Goal: Information Seeking & Learning: Learn about a topic

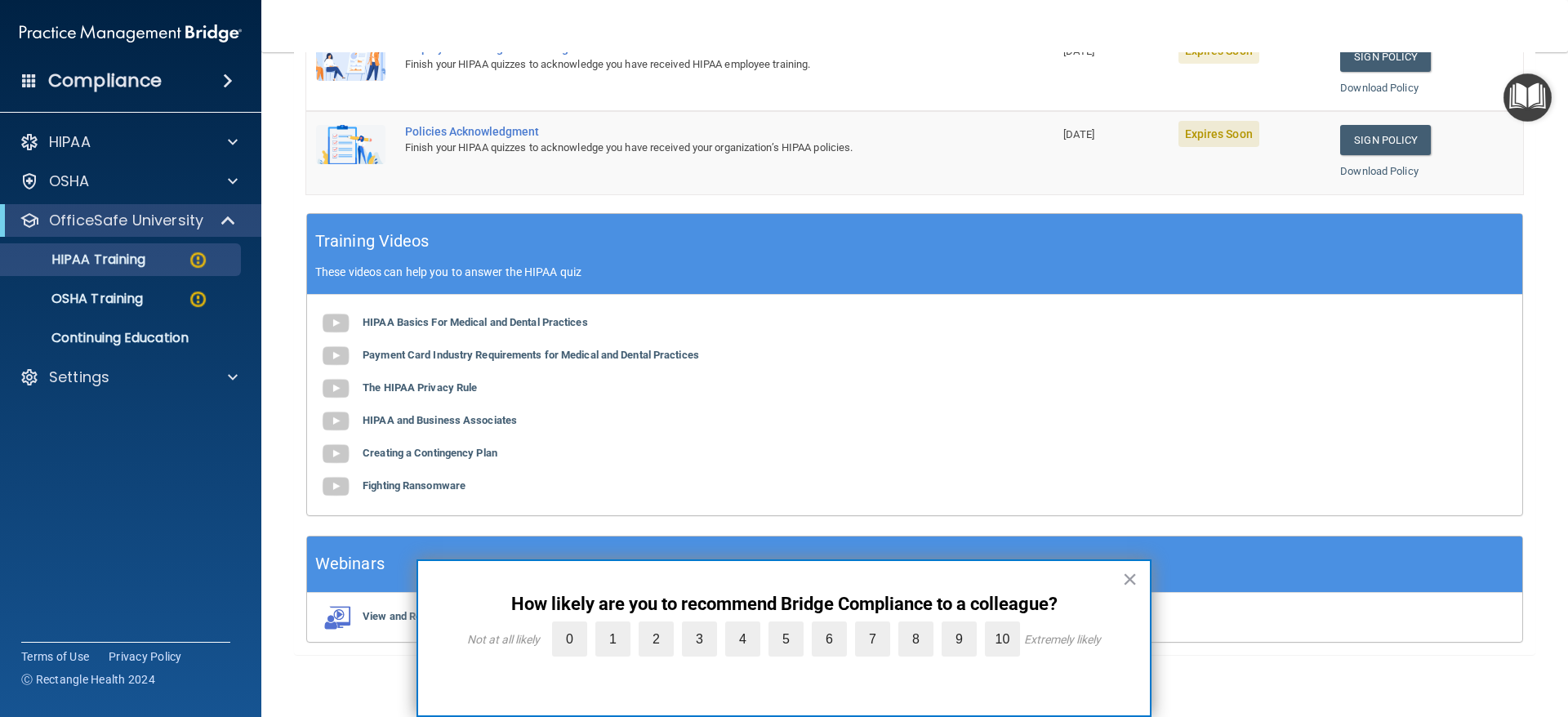
scroll to position [382, 0]
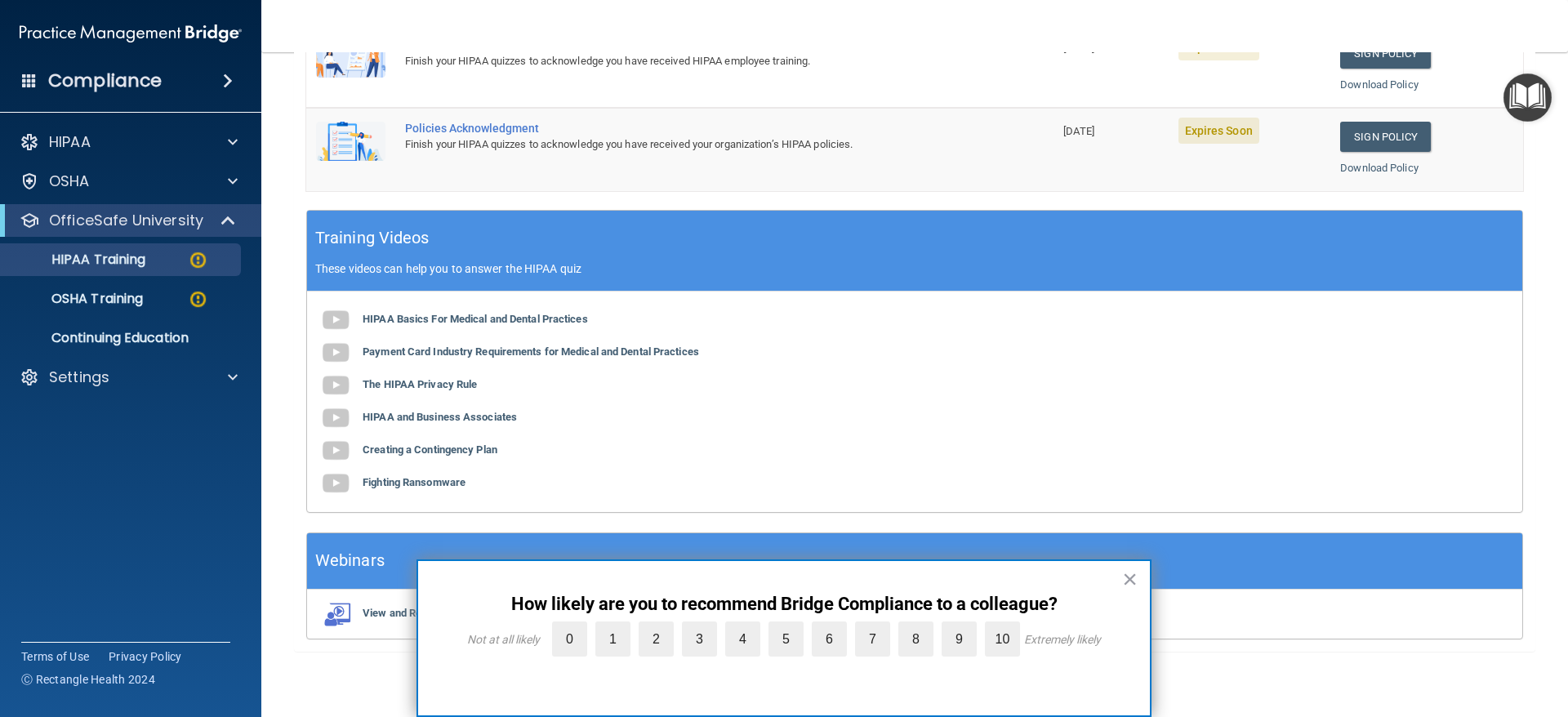
click at [1139, 584] on div "× How likely are you to recommend Bridge Compliance to a colleague? Not at all …" at bounding box center [784, 638] width 735 height 157
click at [1135, 581] on button "×" at bounding box center [1130, 579] width 15 height 26
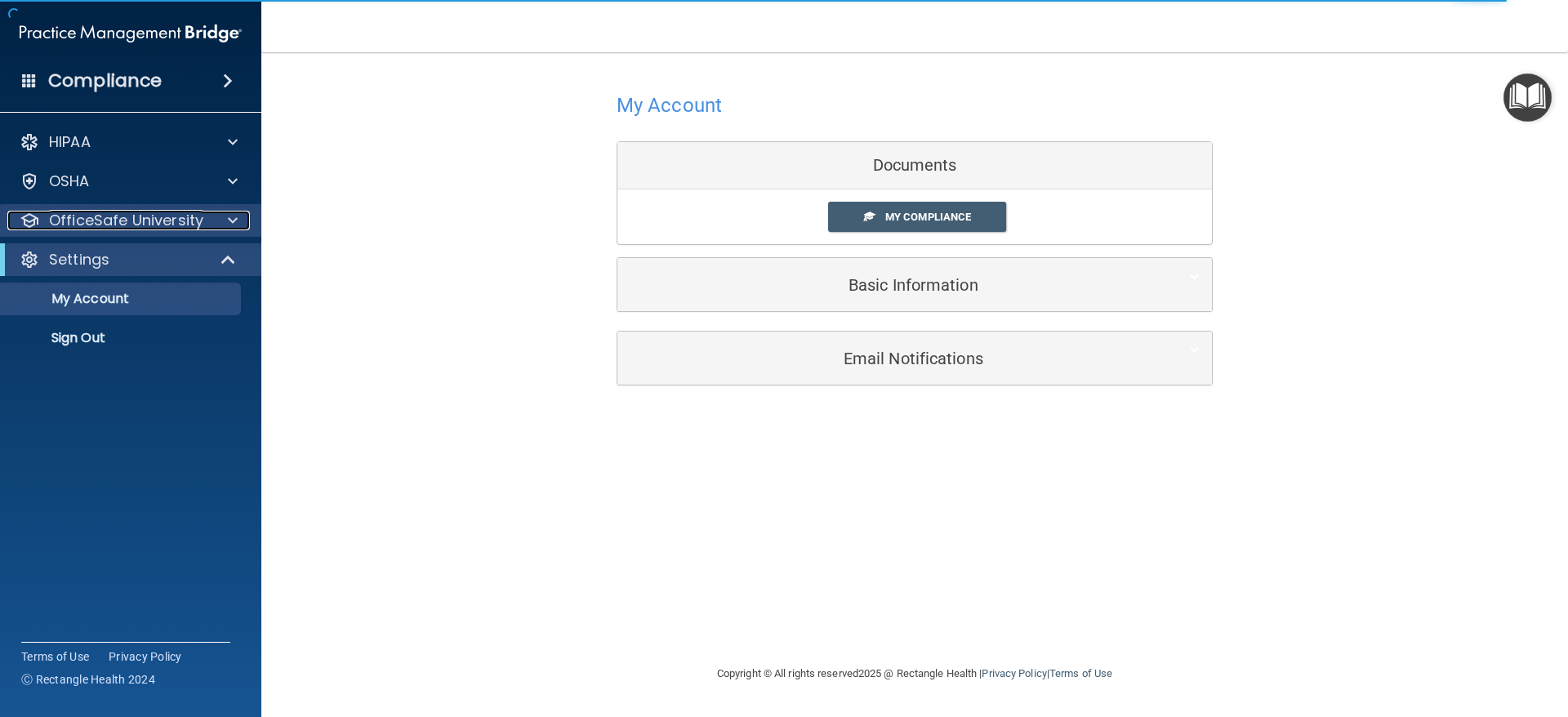
click at [234, 215] on span at bounding box center [233, 220] width 10 height 20
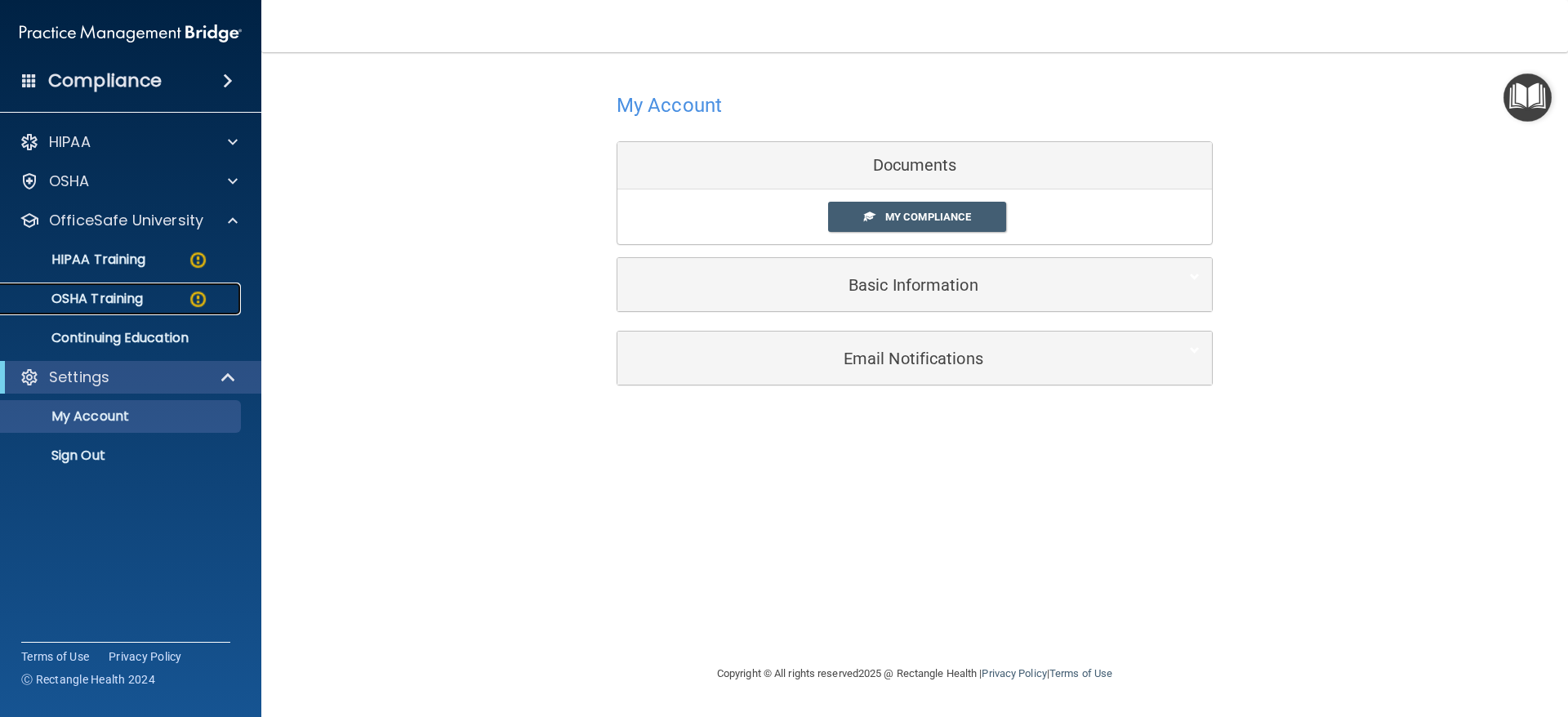
click at [138, 282] on link "OSHA Training" at bounding box center [112, 298] width 257 height 32
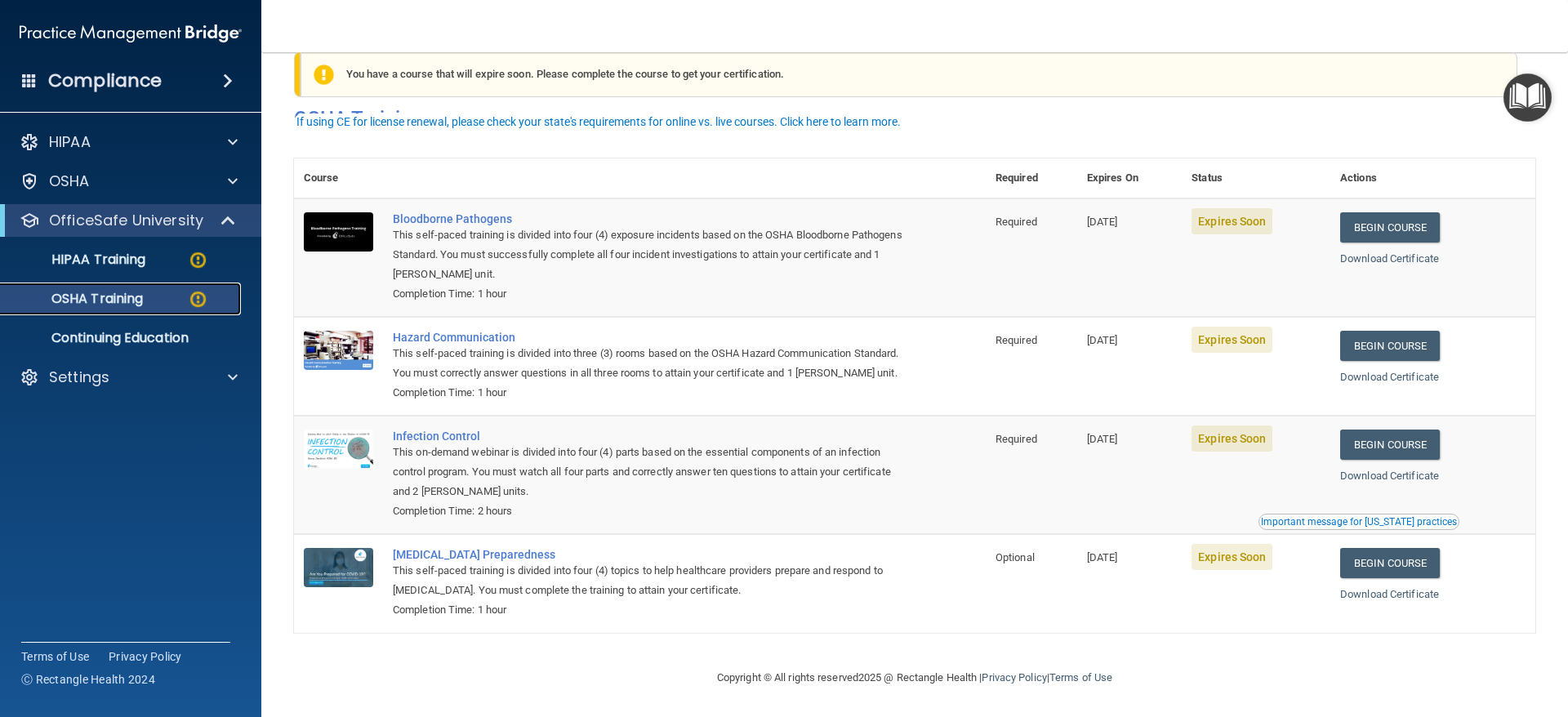
scroll to position [54, 0]
click at [134, 256] on p "HIPAA Training" at bounding box center [77, 259] width 134 height 16
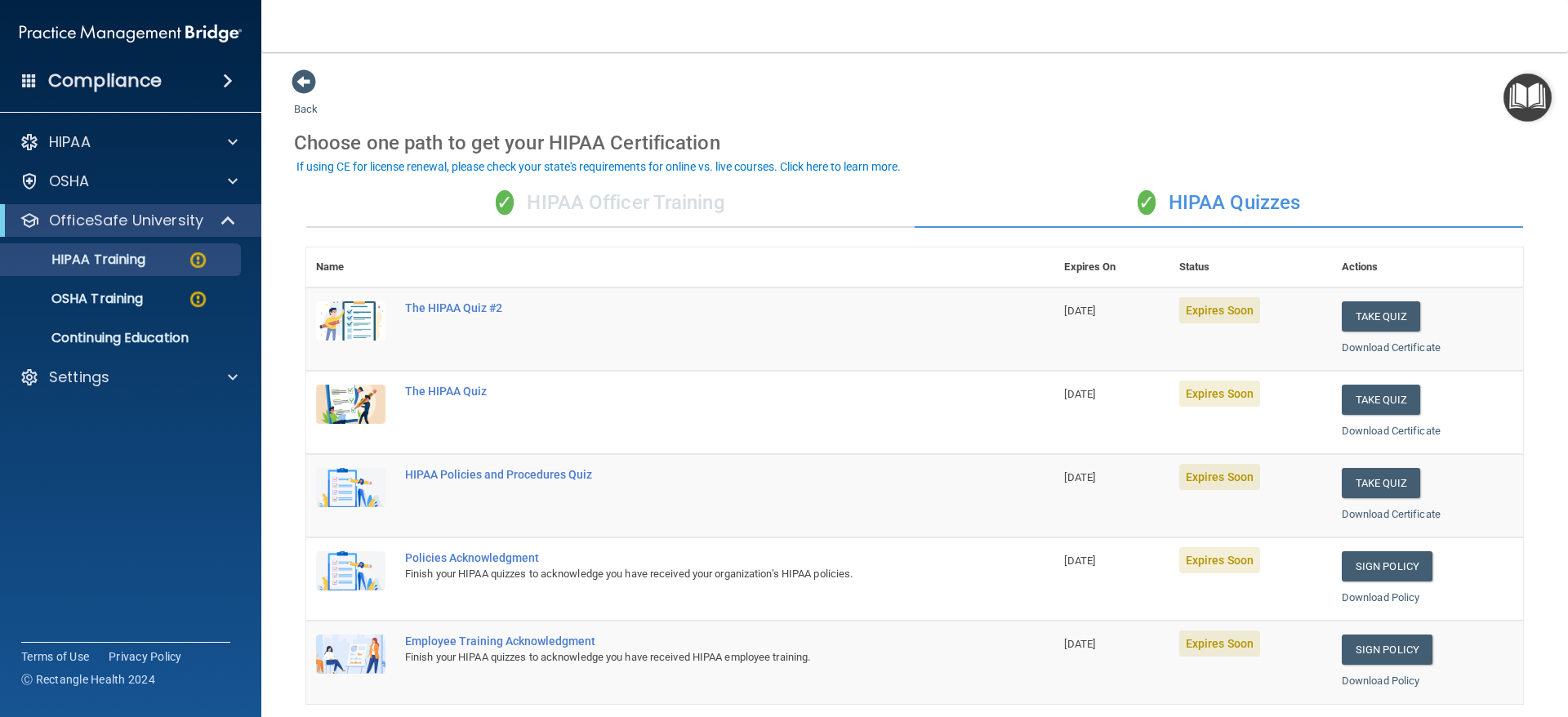
click at [687, 210] on div "✓ HIPAA Officer Training" at bounding box center [610, 203] width 608 height 49
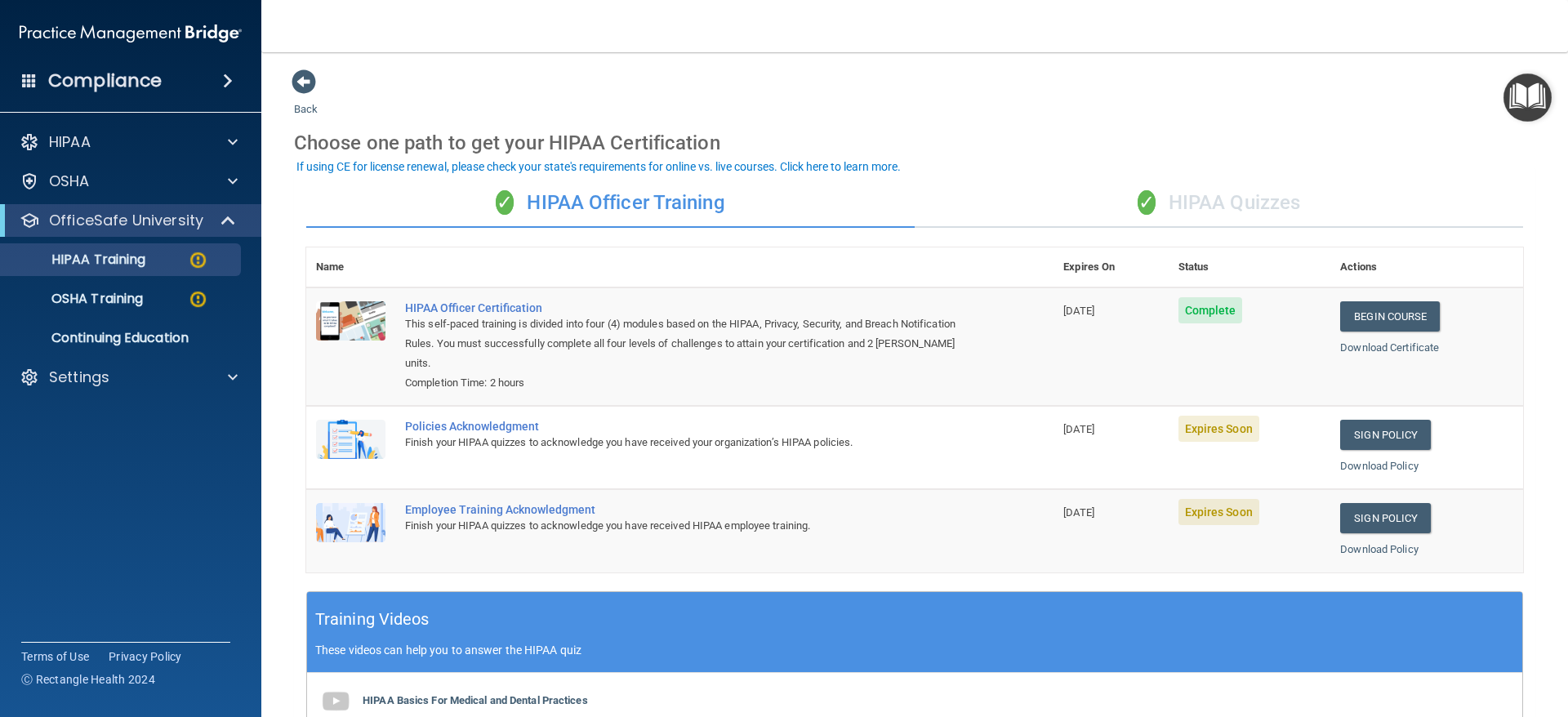
click at [1168, 200] on div "✓ HIPAA Quizzes" at bounding box center [1219, 203] width 608 height 49
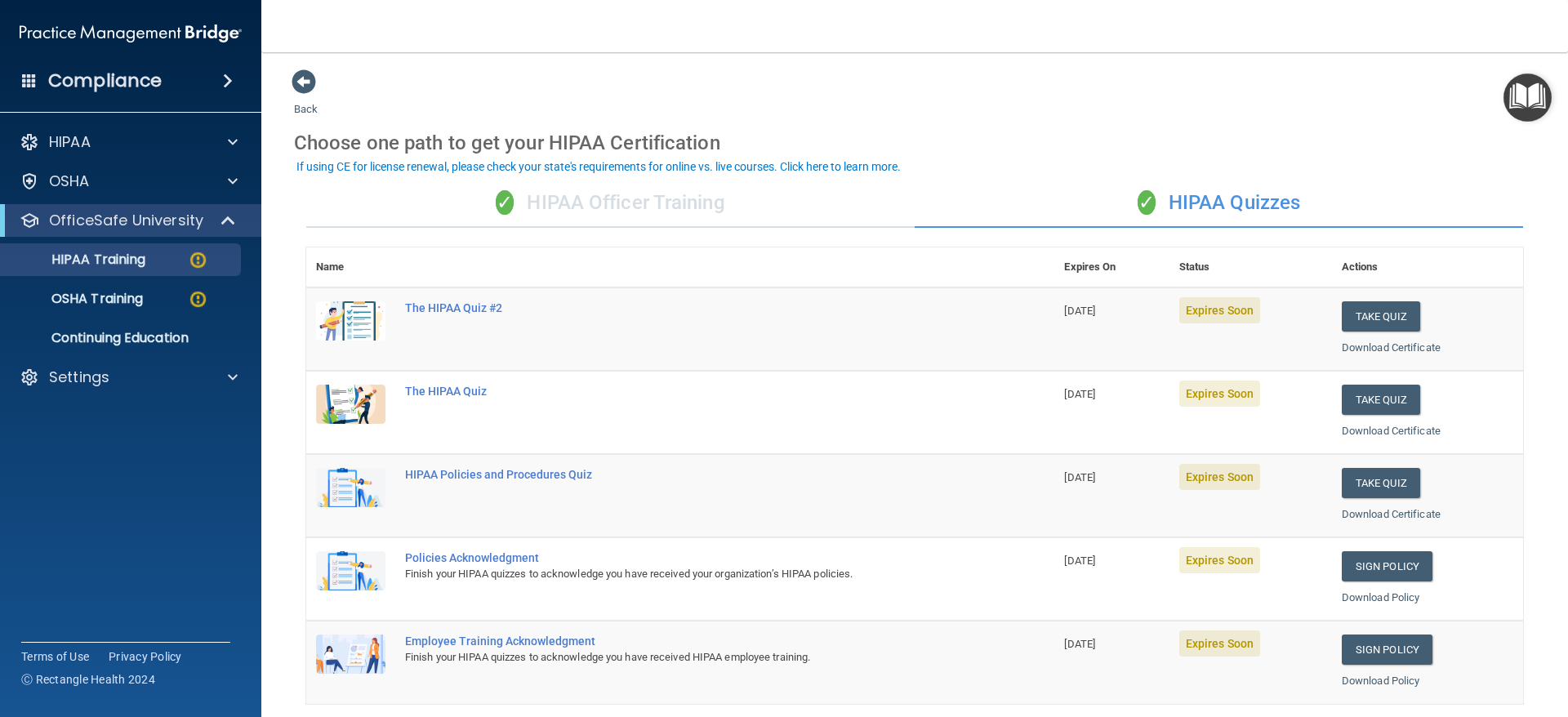
click at [703, 201] on div "✓ HIPAA Officer Training" at bounding box center [610, 203] width 608 height 49
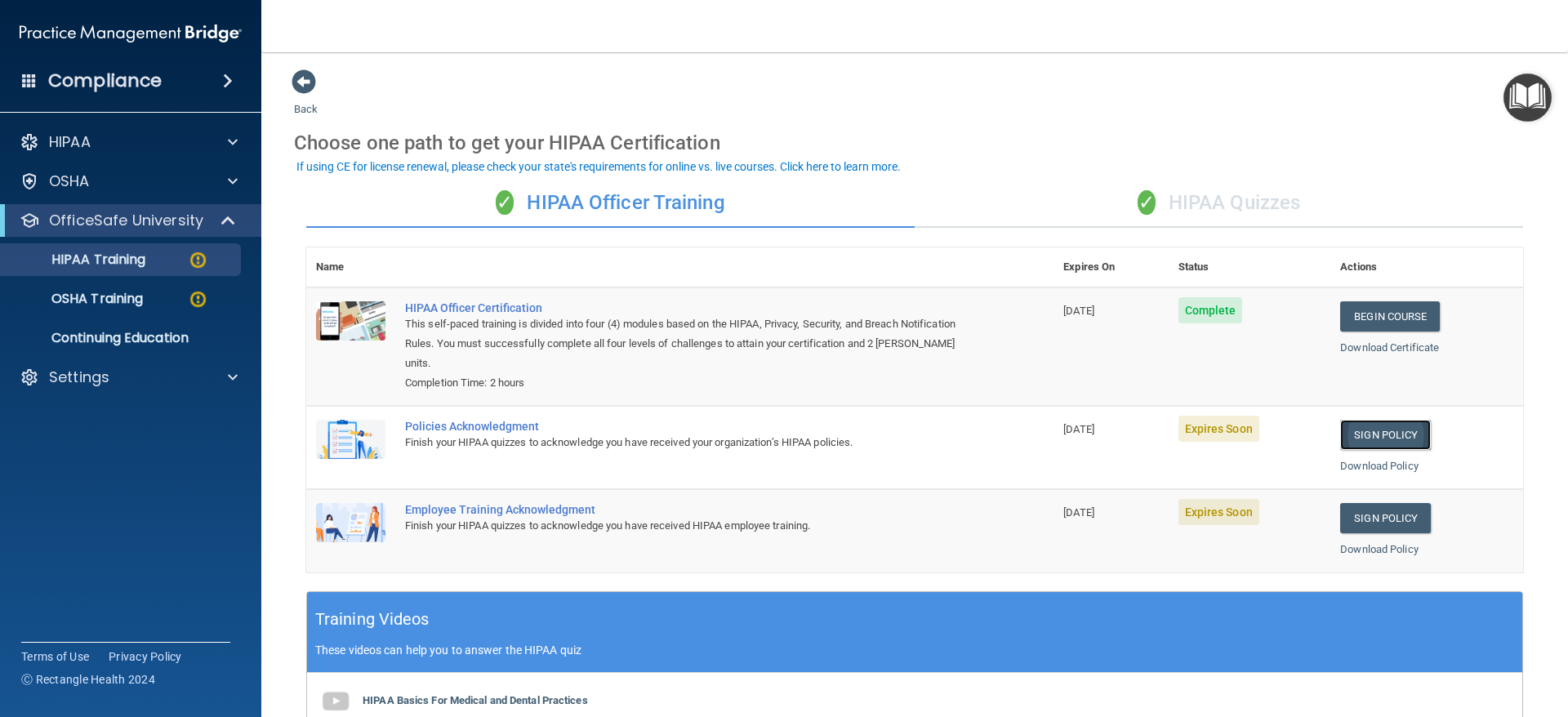
click at [1340, 428] on link "Sign Policy" at bounding box center [1385, 435] width 91 height 31
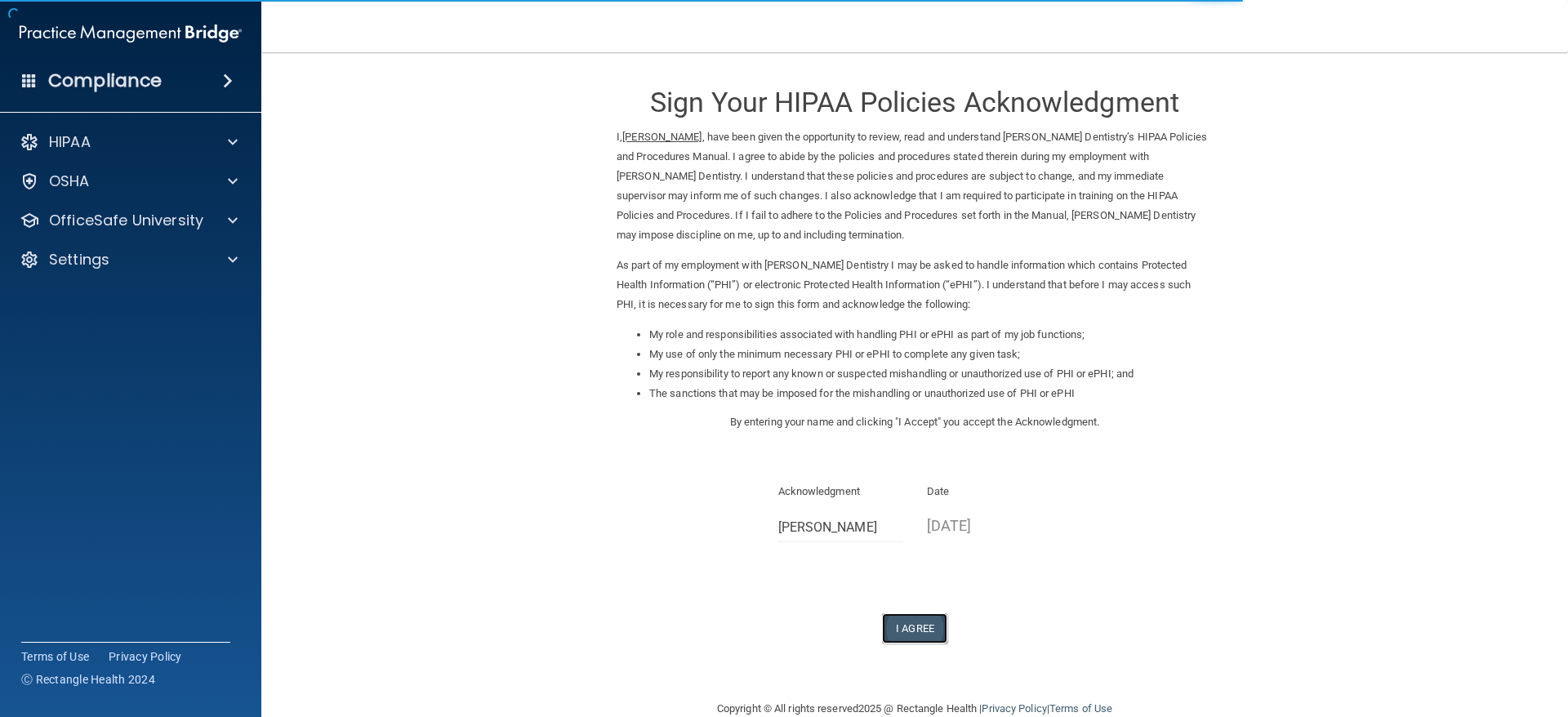
click at [919, 617] on button "I Agree" at bounding box center [914, 628] width 66 height 31
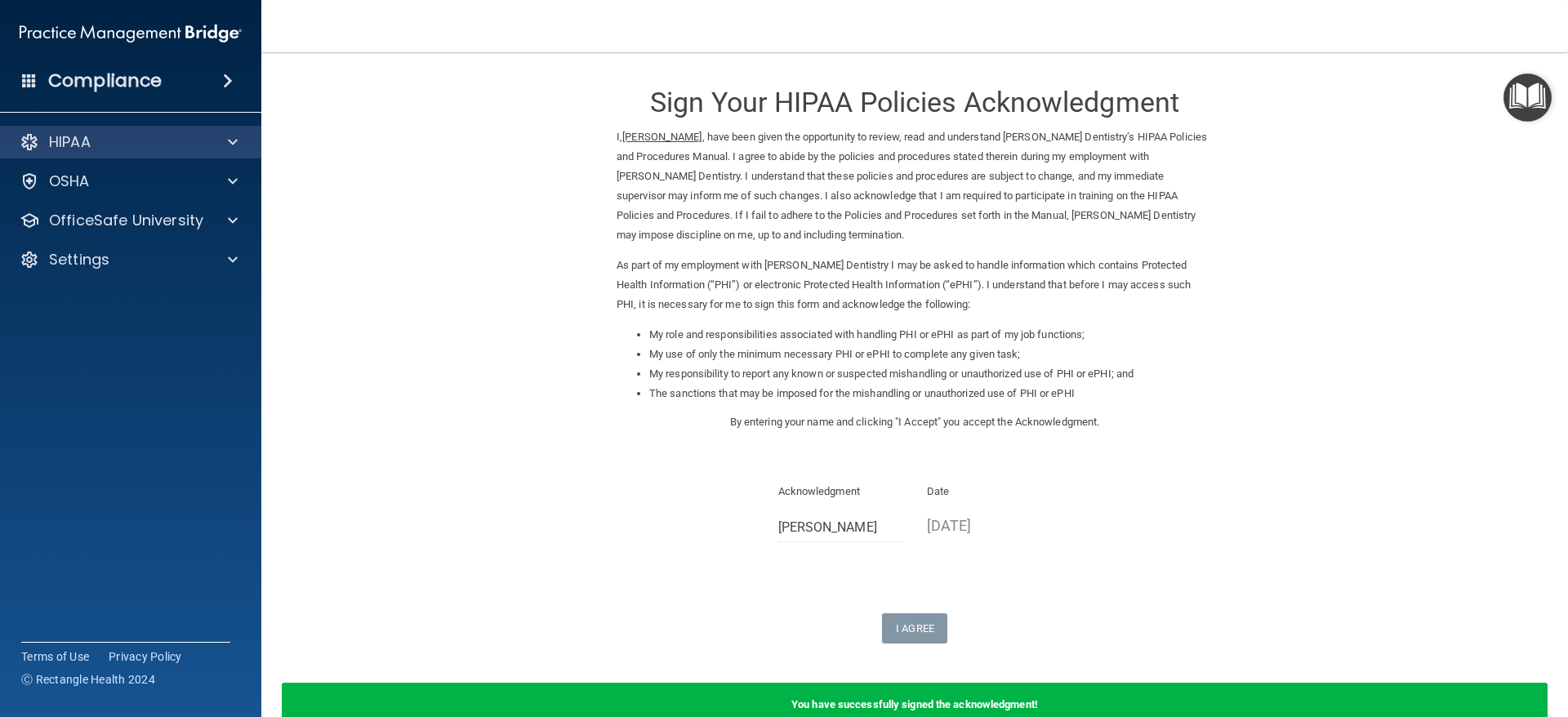
click at [236, 153] on div "HIPAA" at bounding box center [131, 142] width 262 height 32
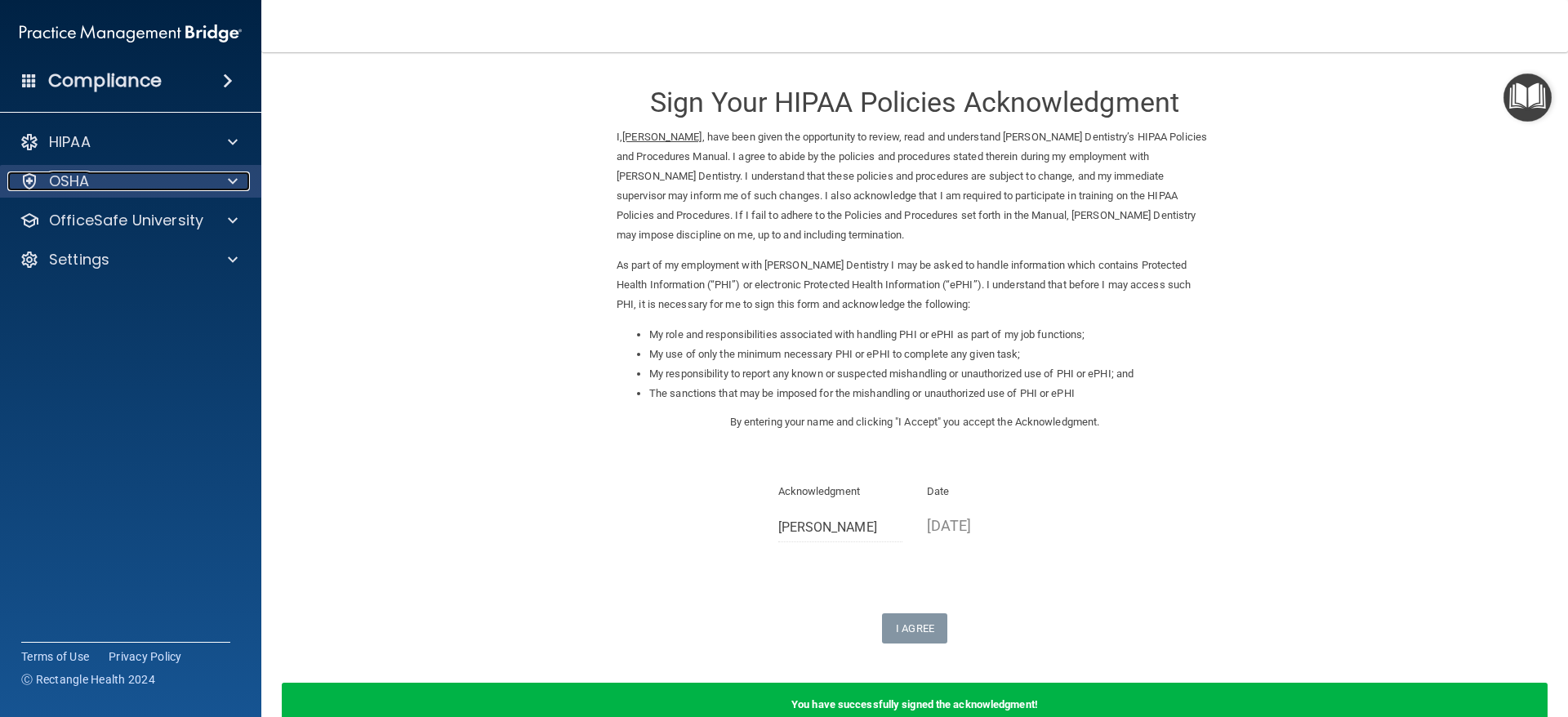
click at [230, 190] on span at bounding box center [233, 181] width 10 height 20
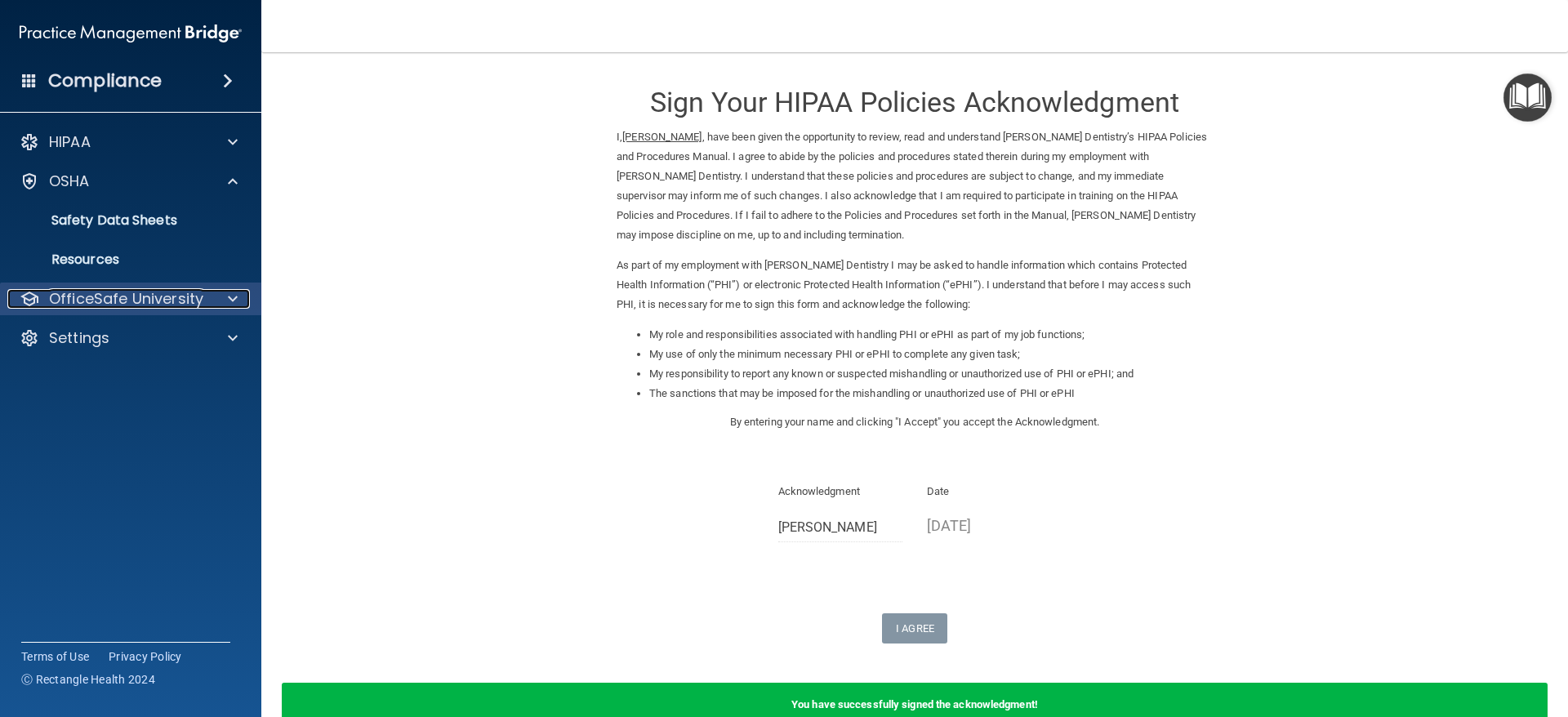
click at [225, 306] on div at bounding box center [230, 298] width 41 height 20
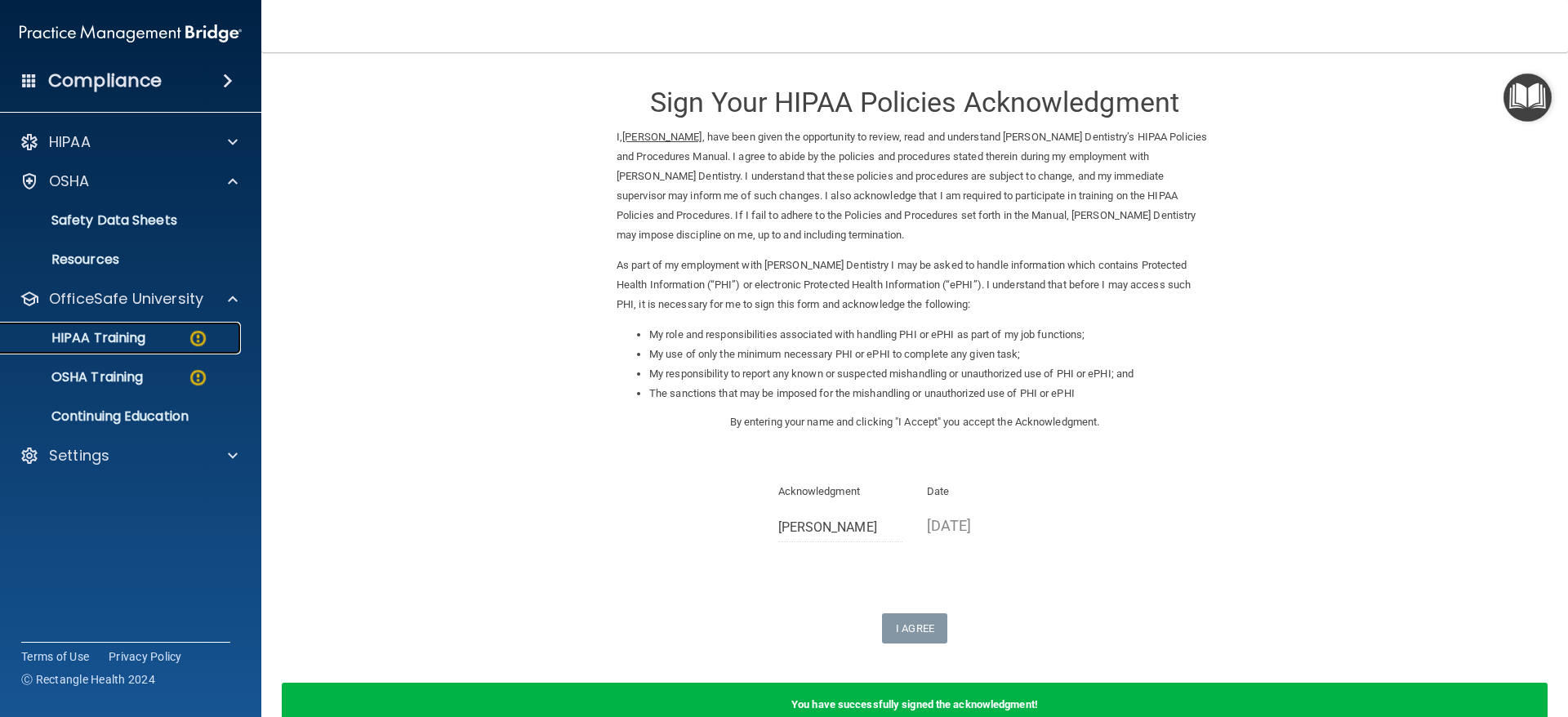
click at [196, 347] on img at bounding box center [197, 338] width 20 height 20
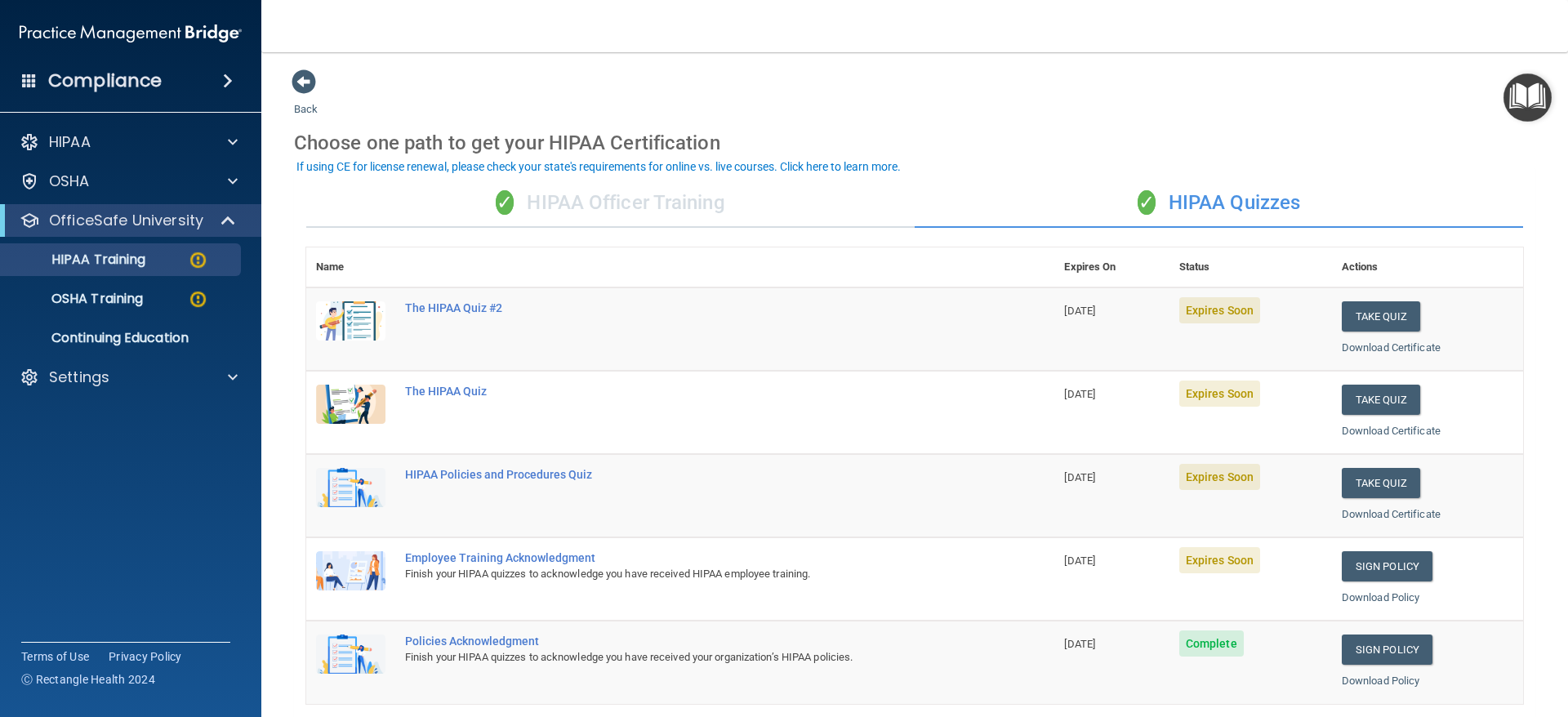
click at [659, 213] on div "✓ HIPAA Officer Training" at bounding box center [610, 203] width 608 height 49
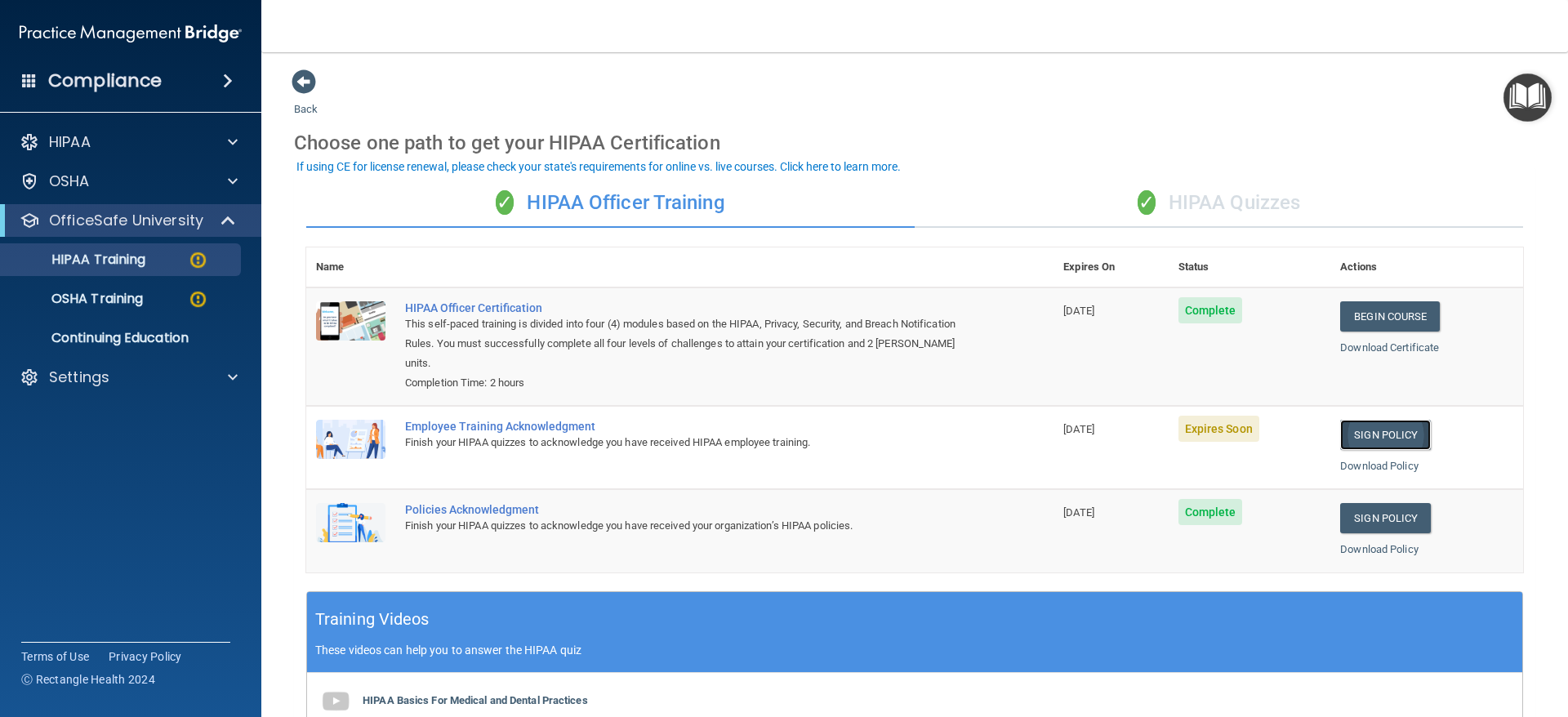
click at [1360, 440] on link "Sign Policy" at bounding box center [1385, 435] width 91 height 31
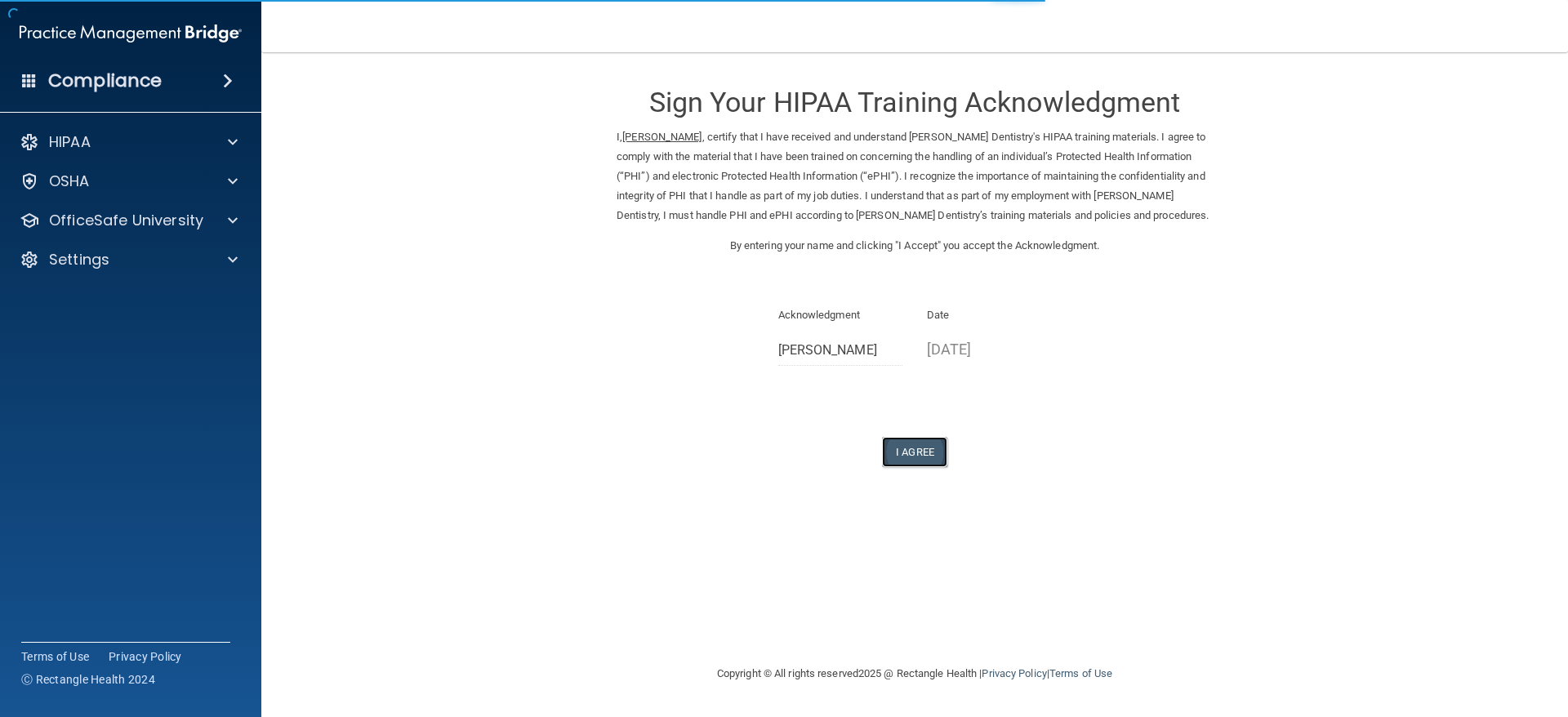
click at [902, 447] on button "I Agree" at bounding box center [914, 452] width 66 height 31
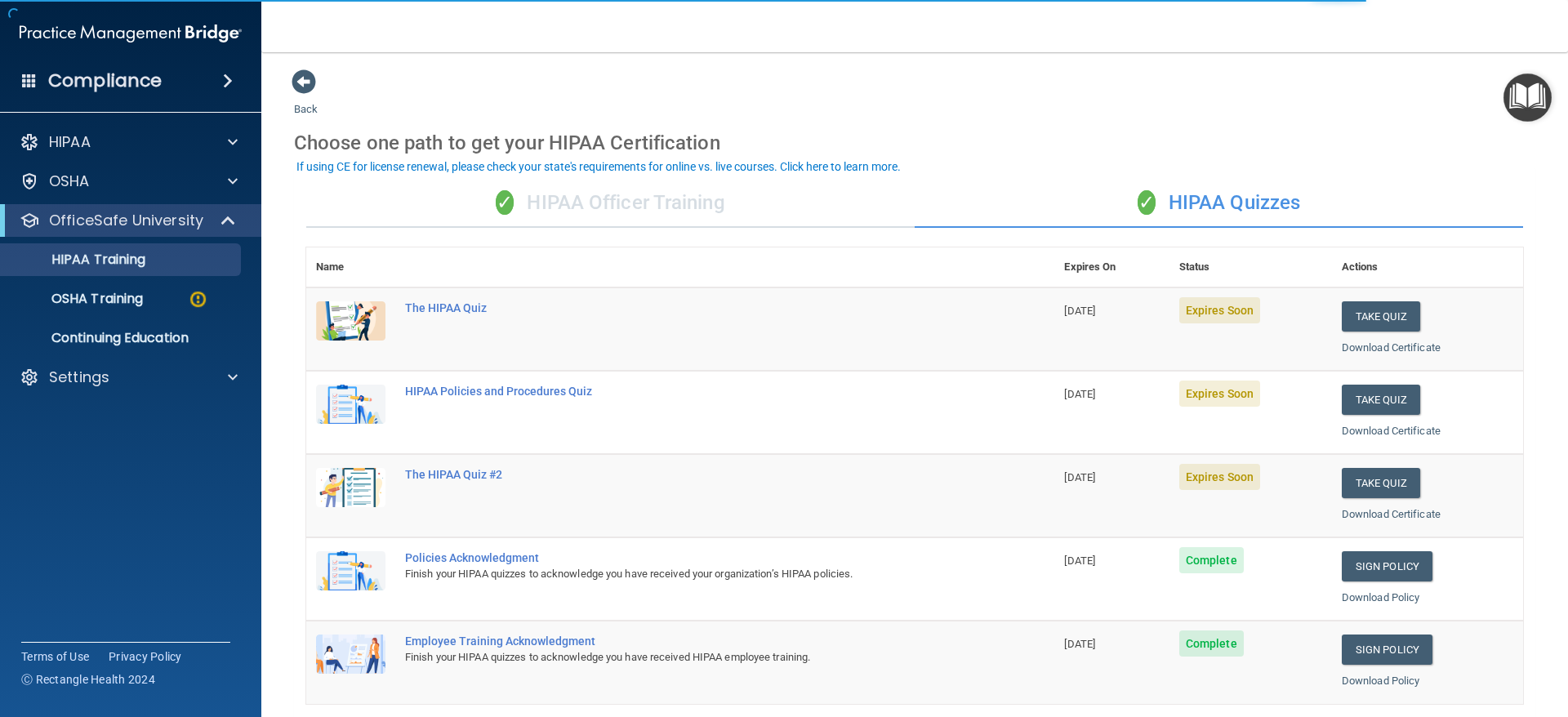
click at [717, 200] on div "✓ HIPAA Officer Training" at bounding box center [610, 203] width 608 height 49
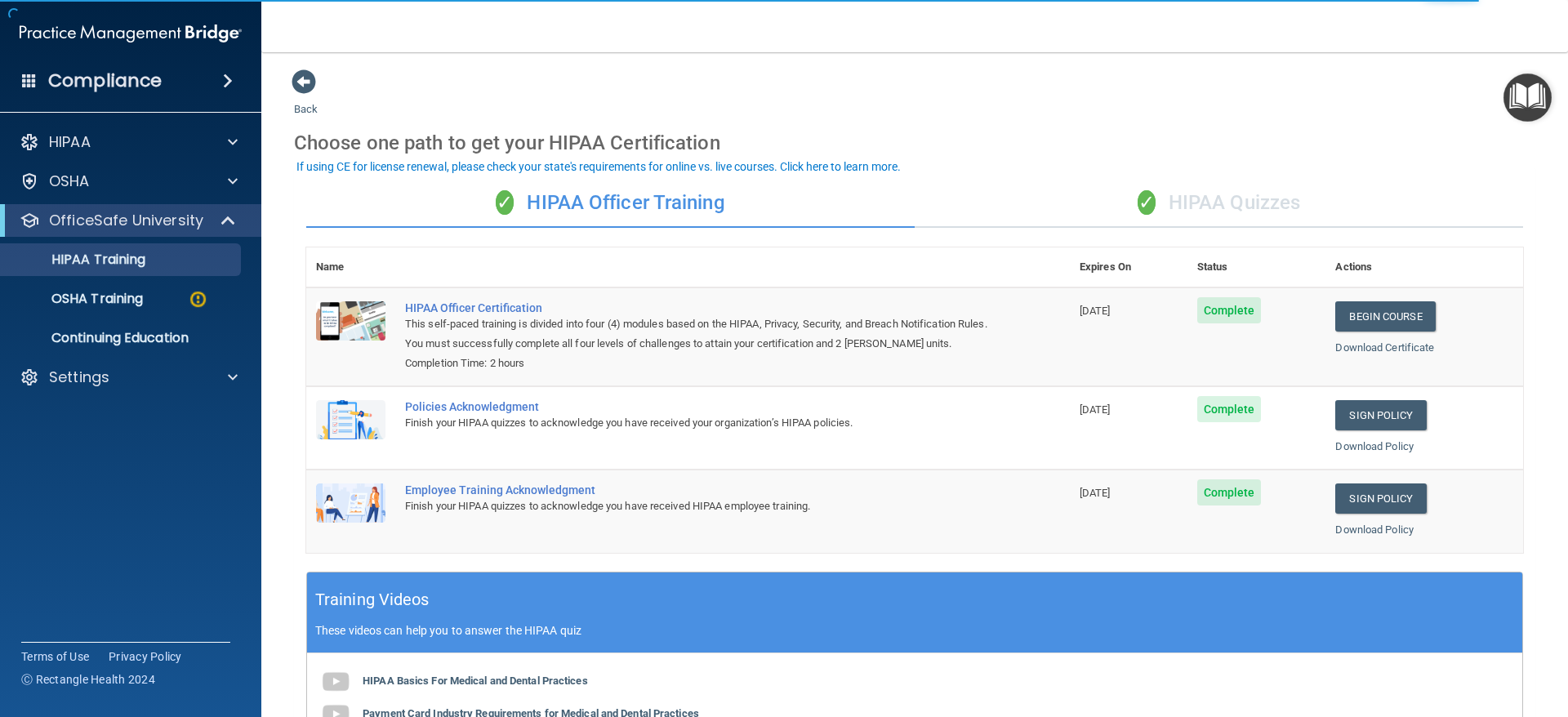
click at [1251, 202] on div "✓ HIPAA Quizzes" at bounding box center [1219, 203] width 608 height 49
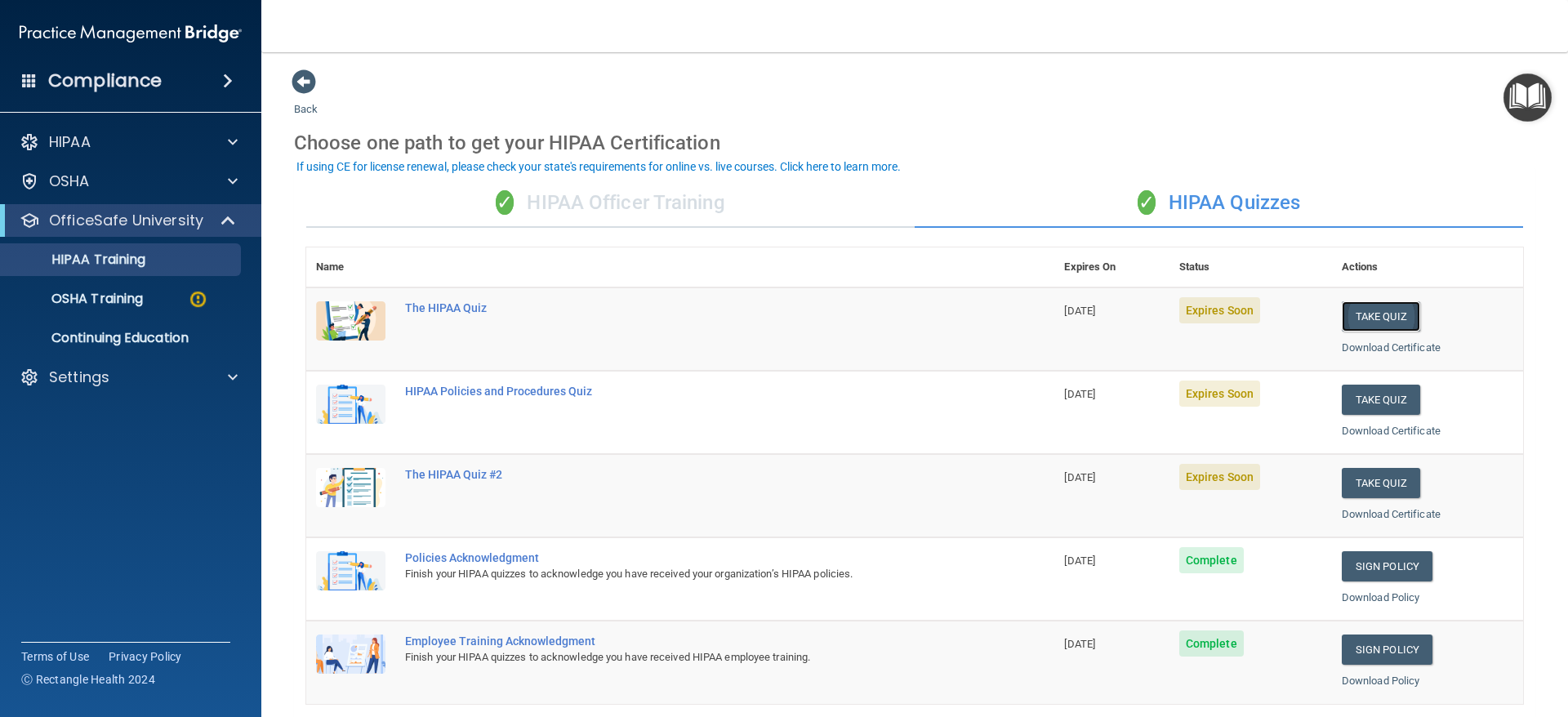
click at [1342, 324] on button "Take Quiz" at bounding box center [1381, 317] width 78 height 31
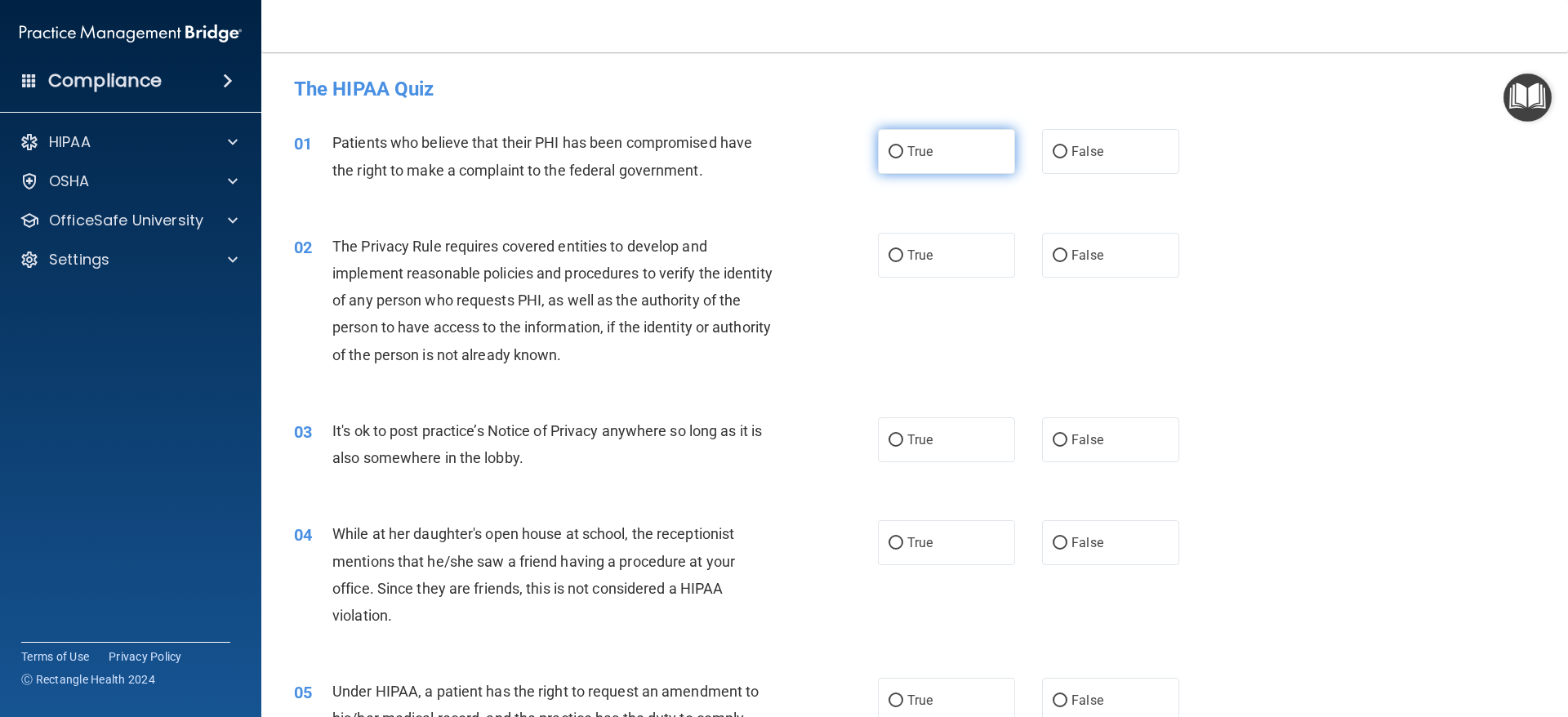
click at [918, 144] on span "True" at bounding box center [920, 152] width 26 height 15
click at [904, 146] on input "True" at bounding box center [895, 152] width 14 height 12
radio input "true"
click at [934, 261] on label "True" at bounding box center [947, 255] width 137 height 45
click at [904, 261] on input "True" at bounding box center [895, 256] width 14 height 12
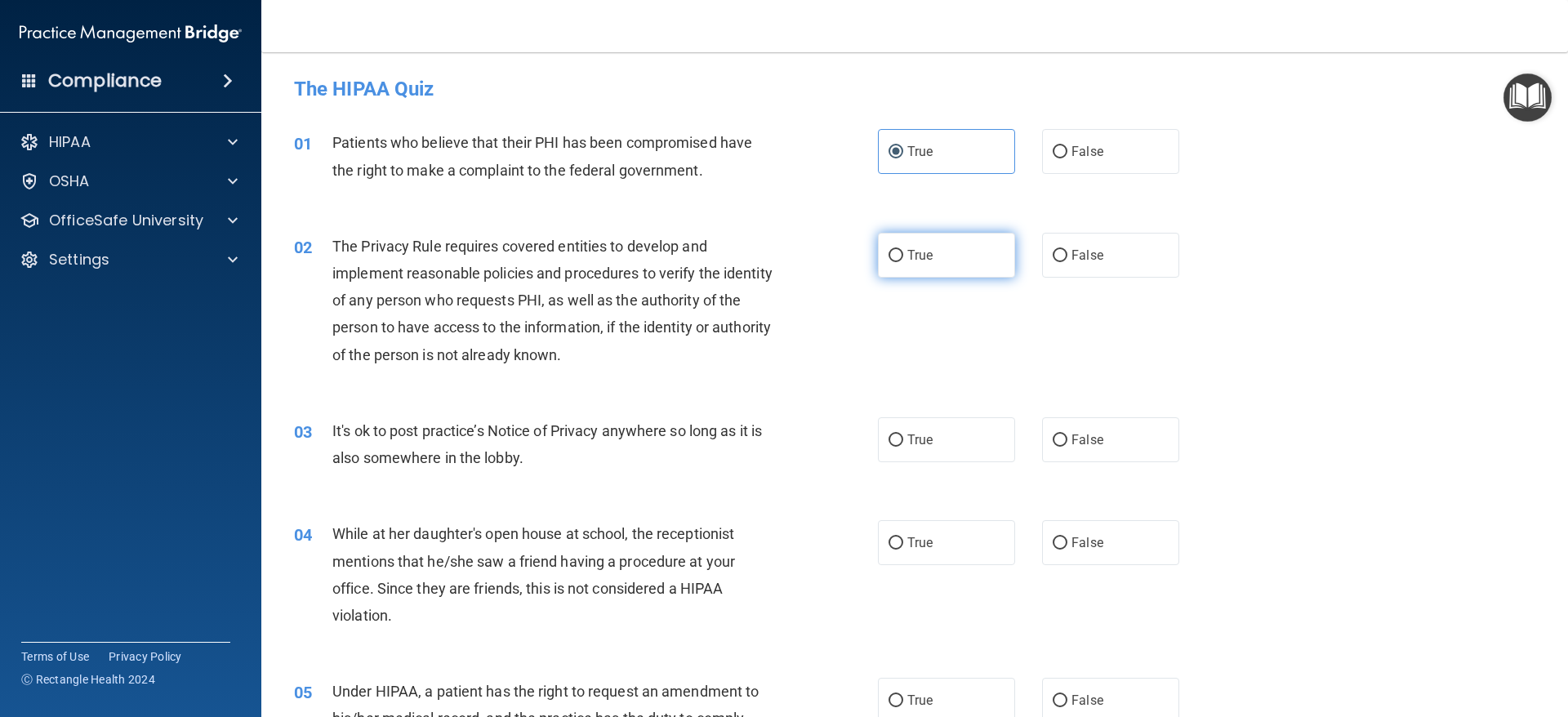
radio input "true"
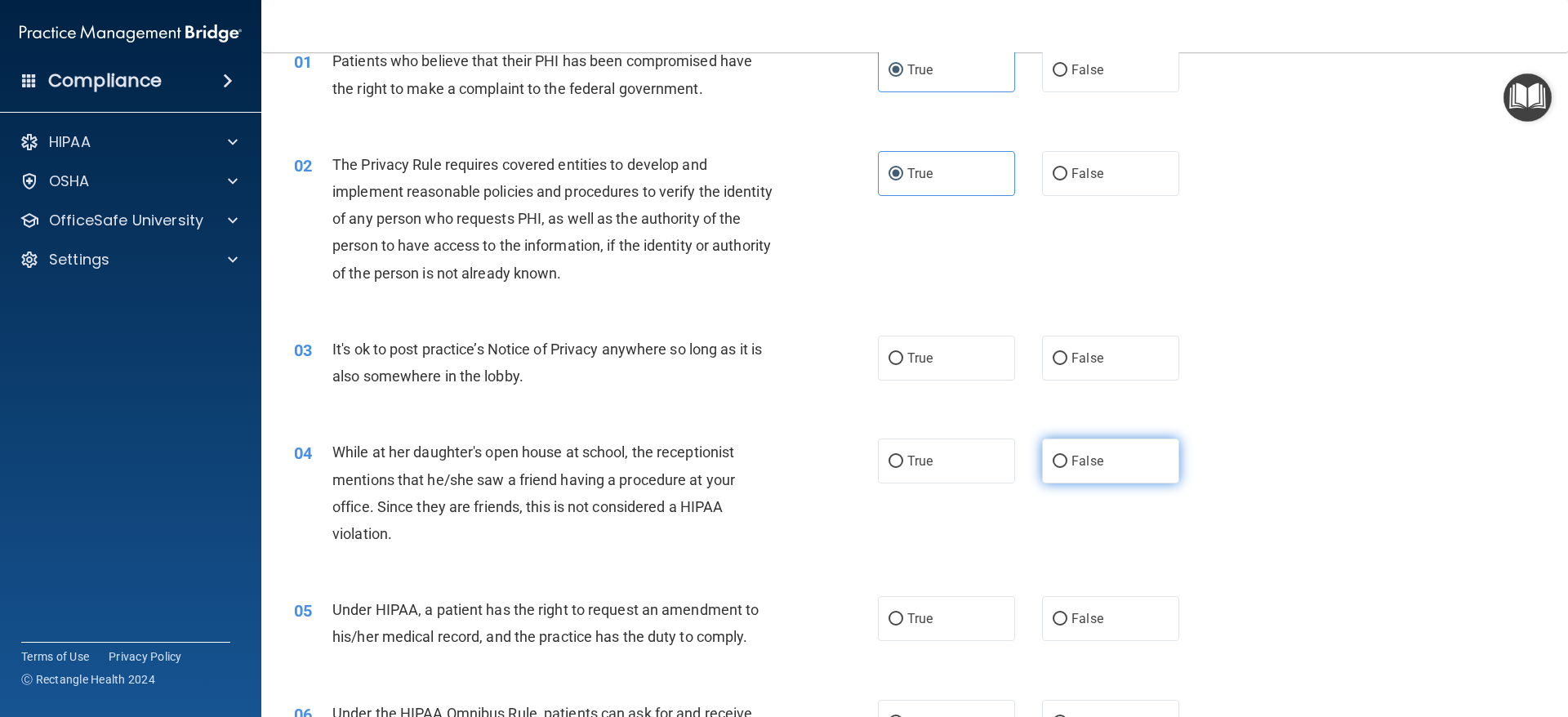
click at [1145, 465] on label "False" at bounding box center [1110, 461] width 137 height 45
click at [1068, 465] on input "False" at bounding box center [1059, 461] width 14 height 12
radio input "true"
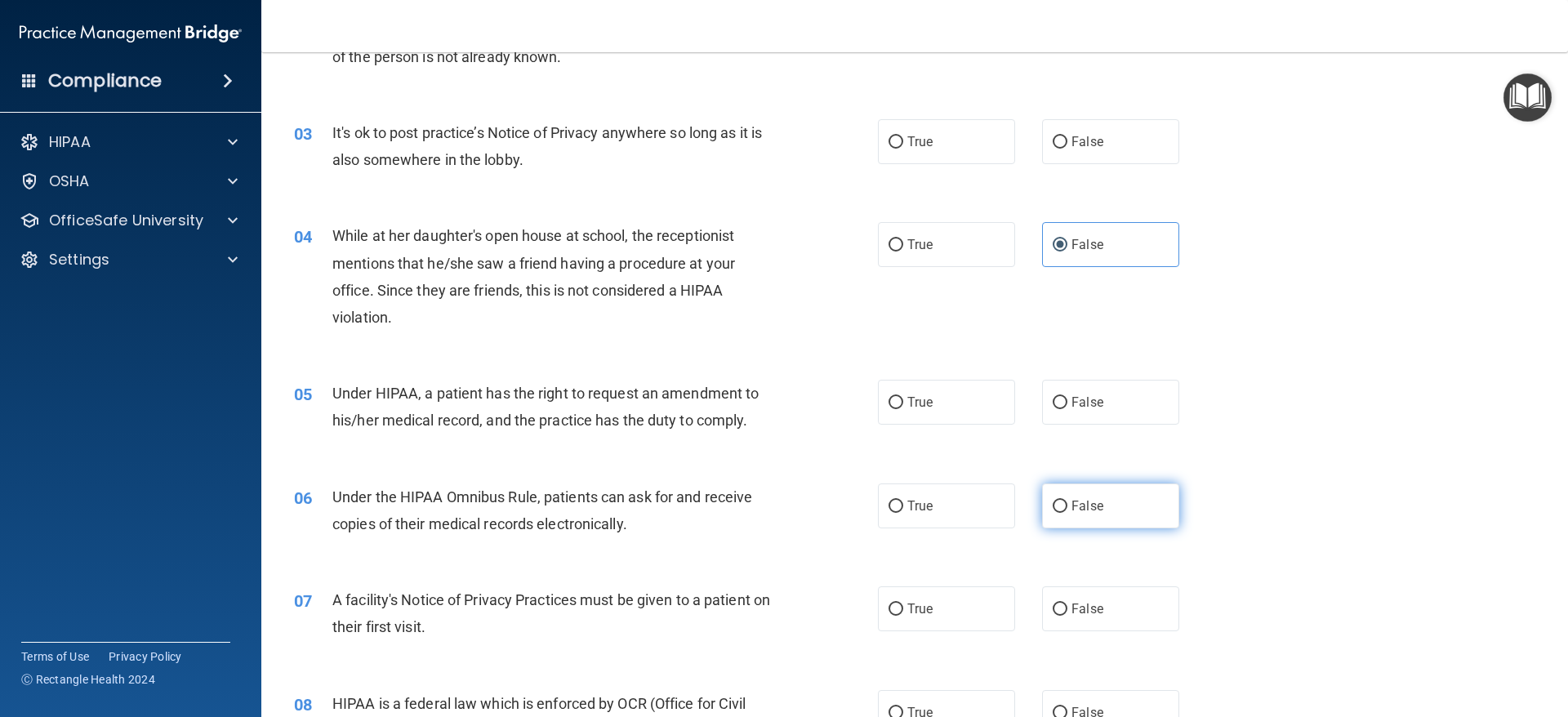
scroll to position [327, 0]
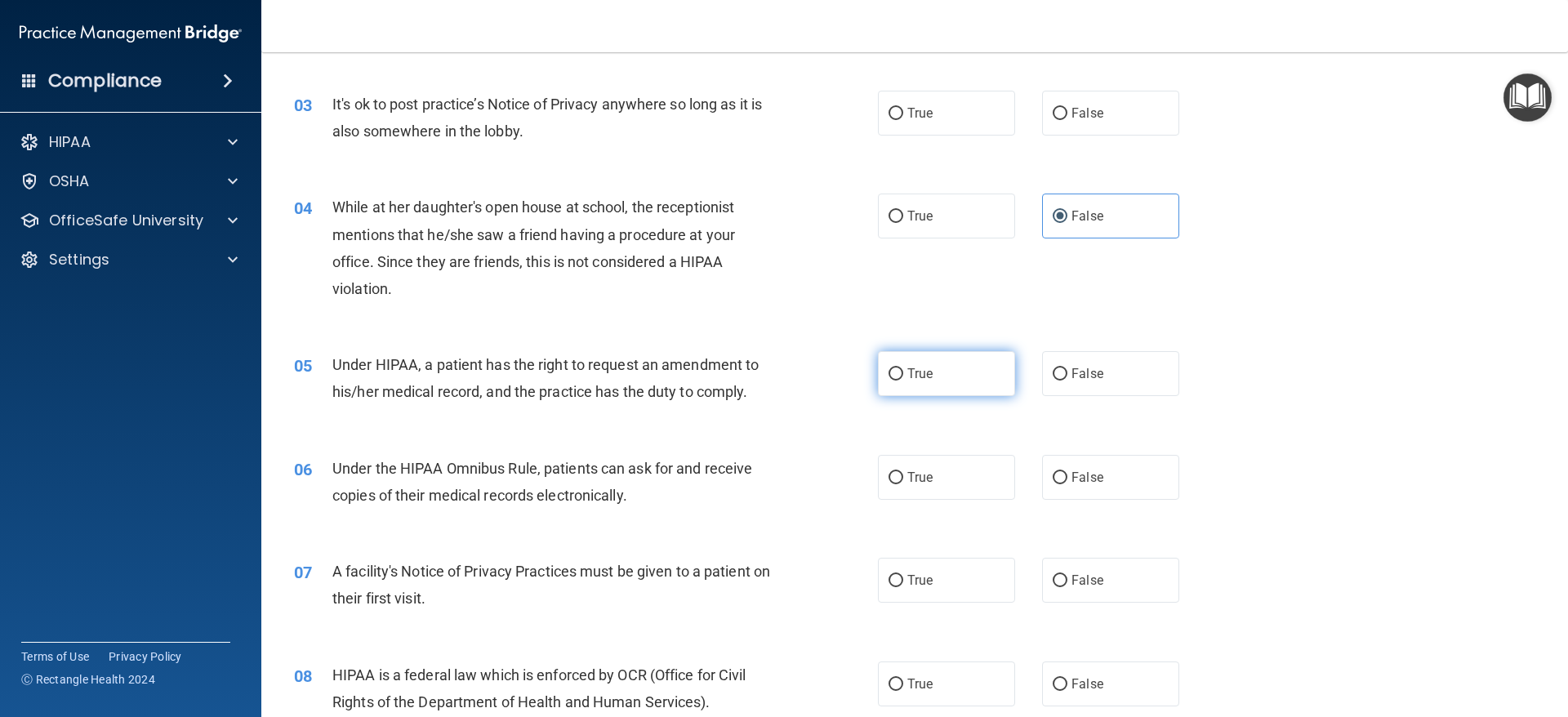
click at [949, 390] on label "True" at bounding box center [947, 373] width 137 height 45
click at [904, 380] on input "True" at bounding box center [895, 374] width 14 height 12
radio input "true"
click at [969, 464] on label "True" at bounding box center [947, 477] width 137 height 45
click at [904, 472] on input "True" at bounding box center [895, 478] width 14 height 12
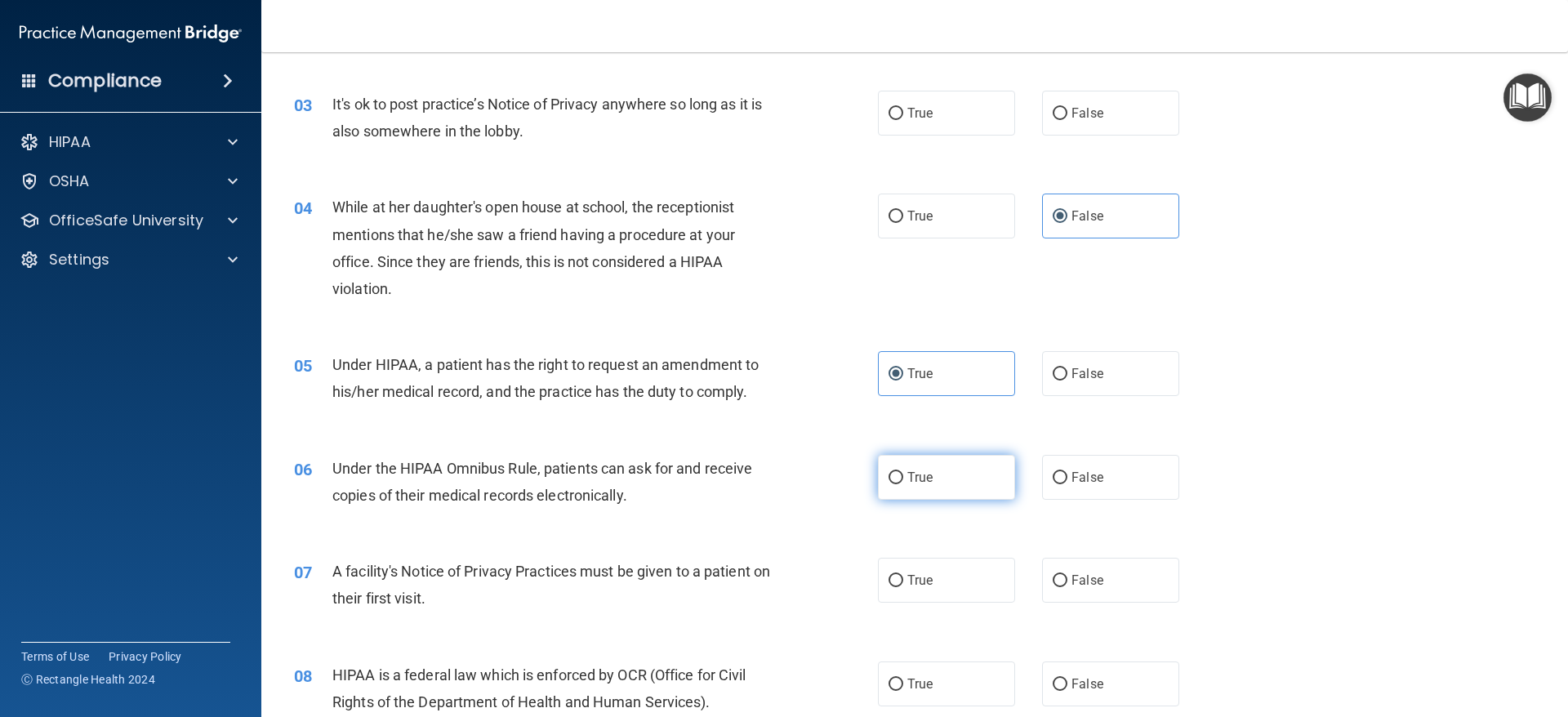
radio input "true"
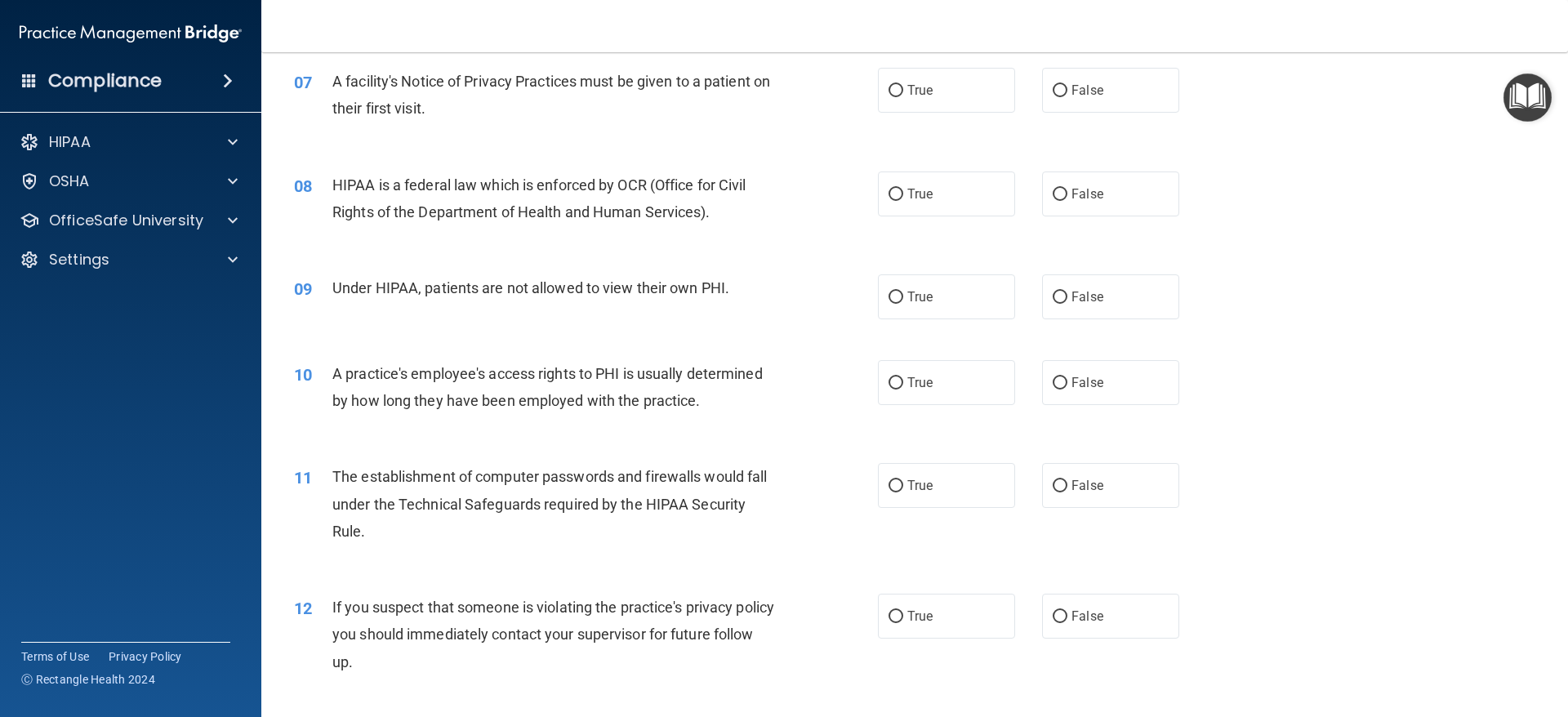
scroll to position [735, 0]
